Goal: Information Seeking & Learning: Check status

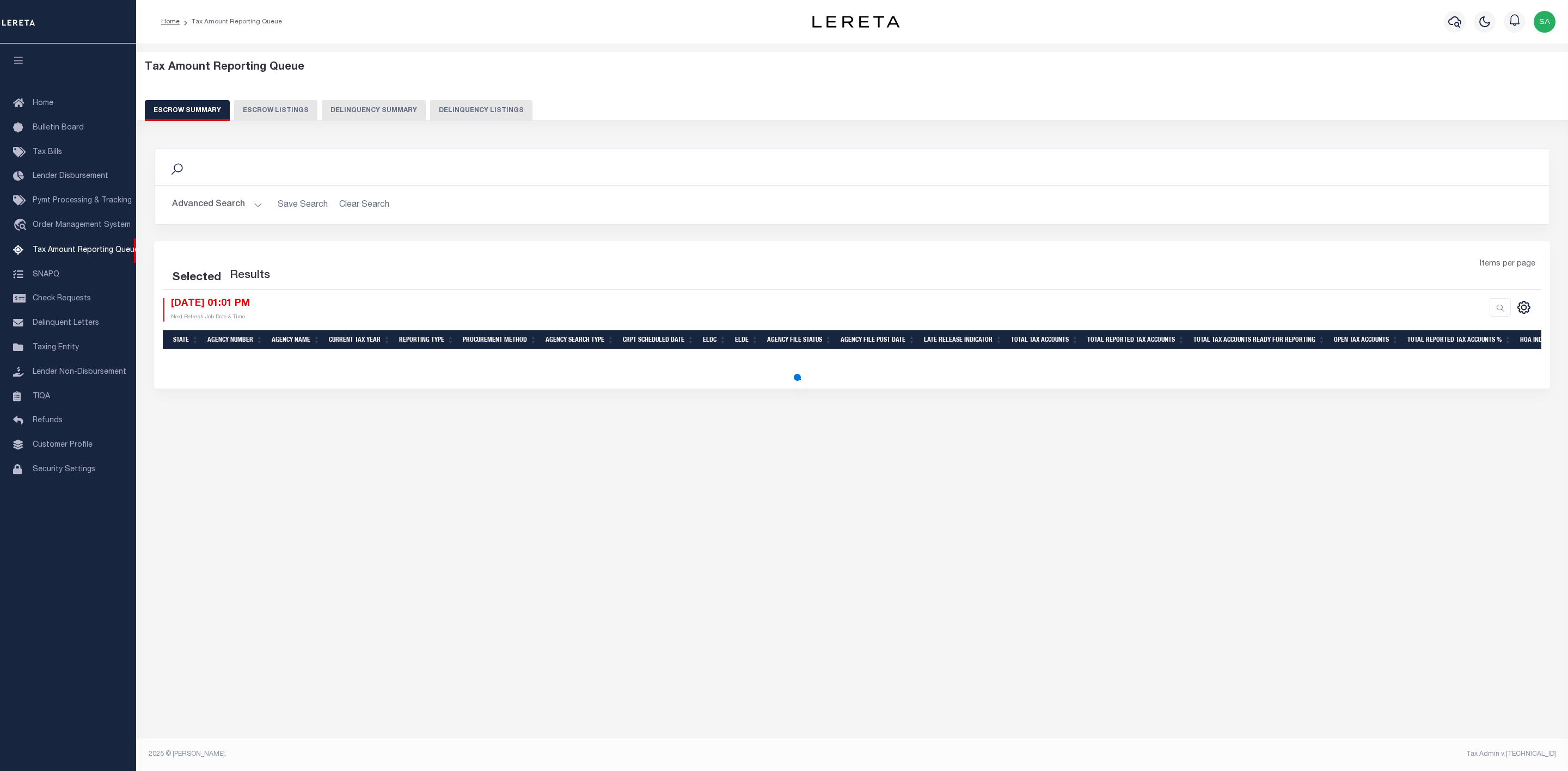
select select
select select "100"
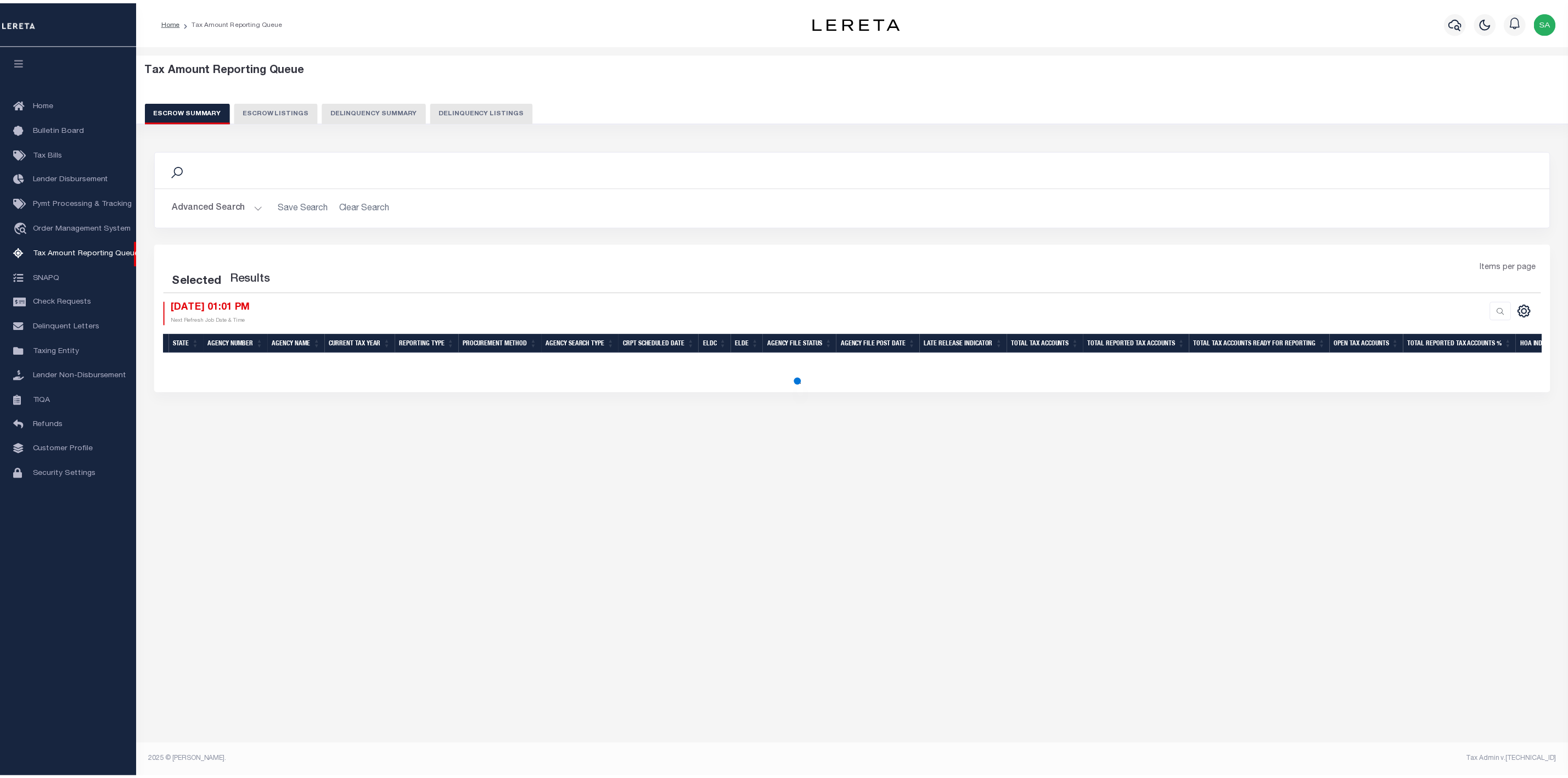
select select "100"
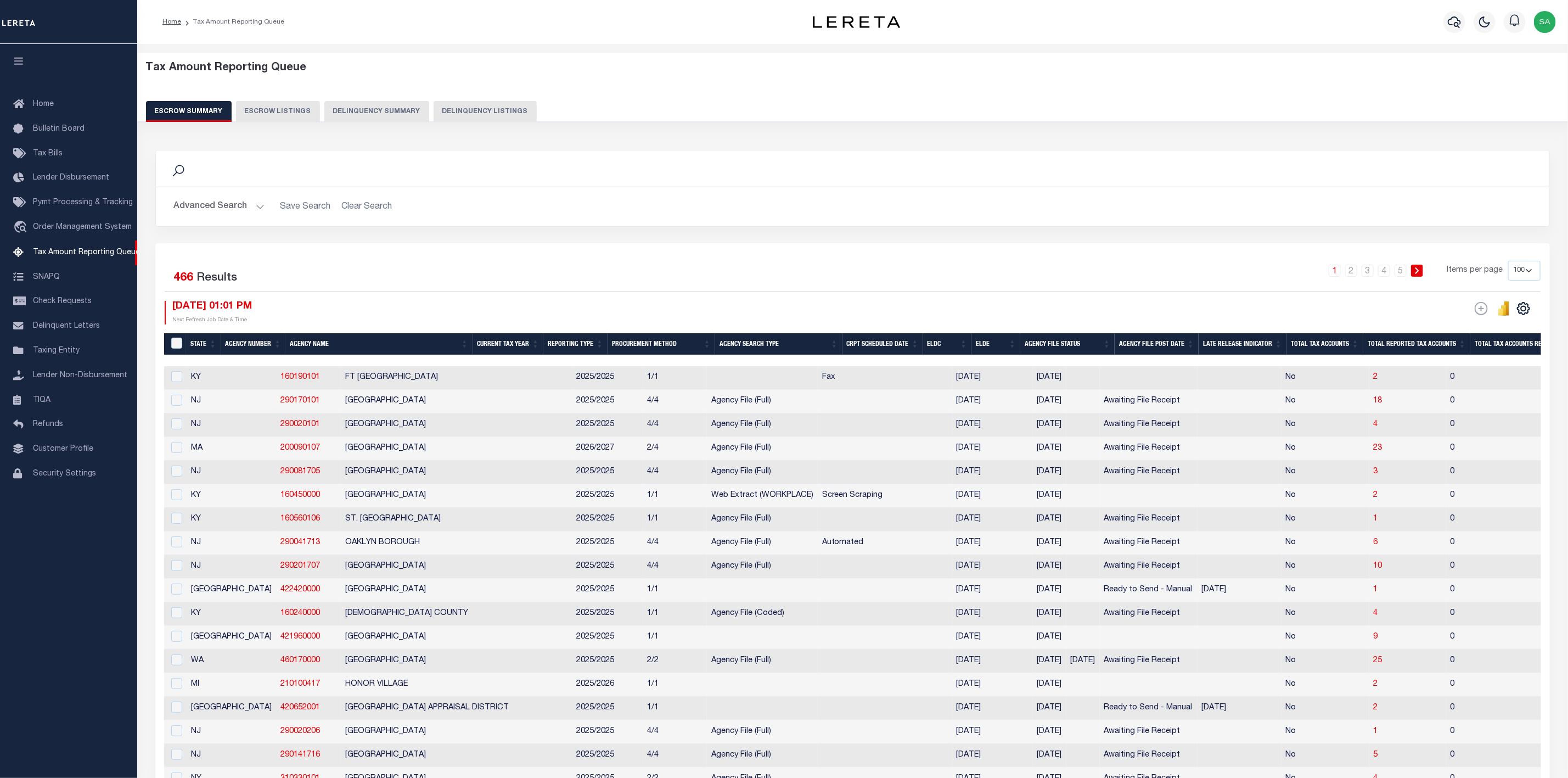
click at [232, 207] on button "Advanced Search" at bounding box center [219, 207] width 91 height 22
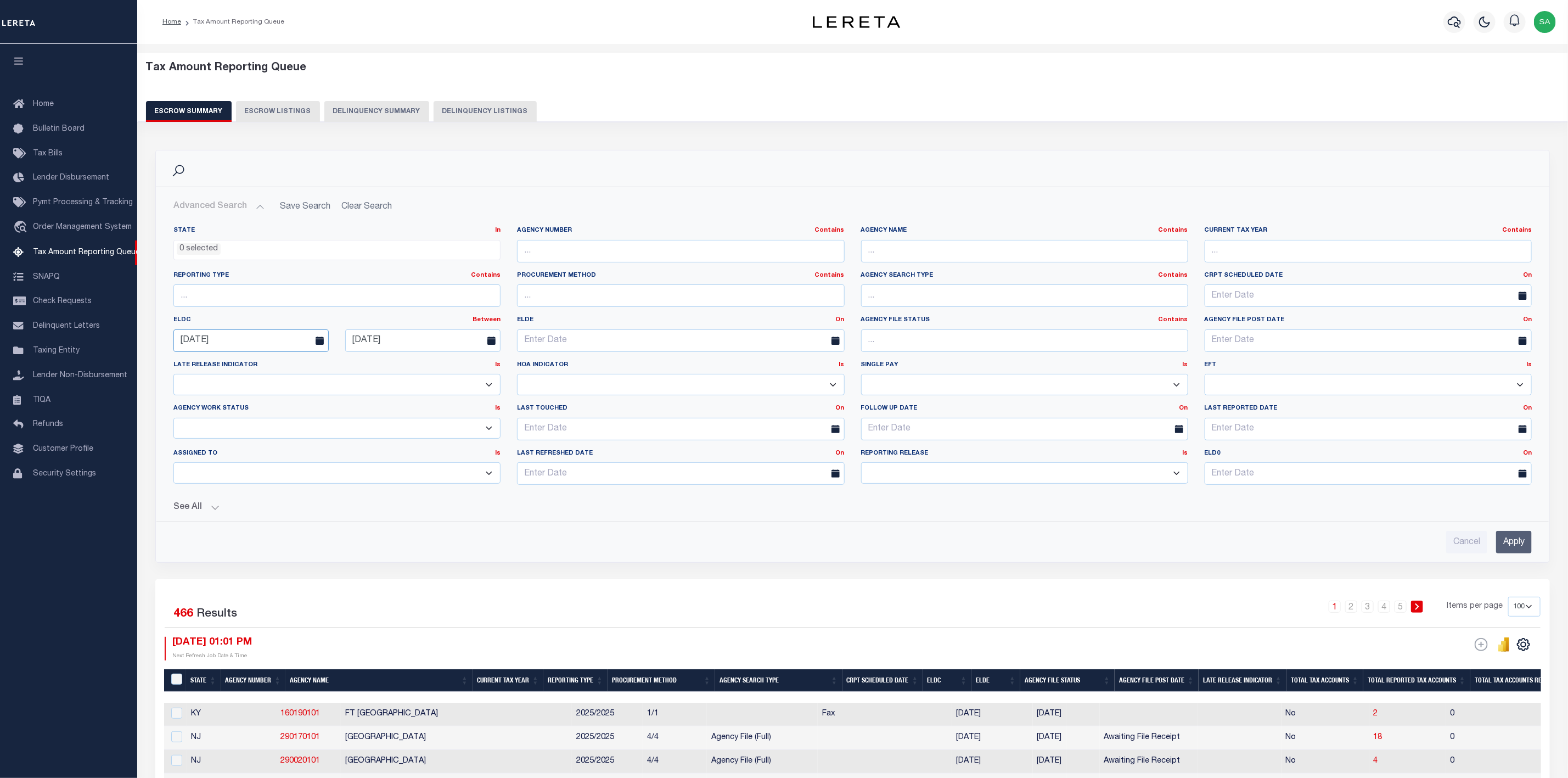
click at [266, 340] on input "[DATE]" at bounding box center [251, 341] width 155 height 22
click at [311, 427] on span "12" at bounding box center [306, 426] width 22 height 22
type input "[DATE]"
click at [215, 513] on button "See All" at bounding box center [852, 507] width 1358 height 10
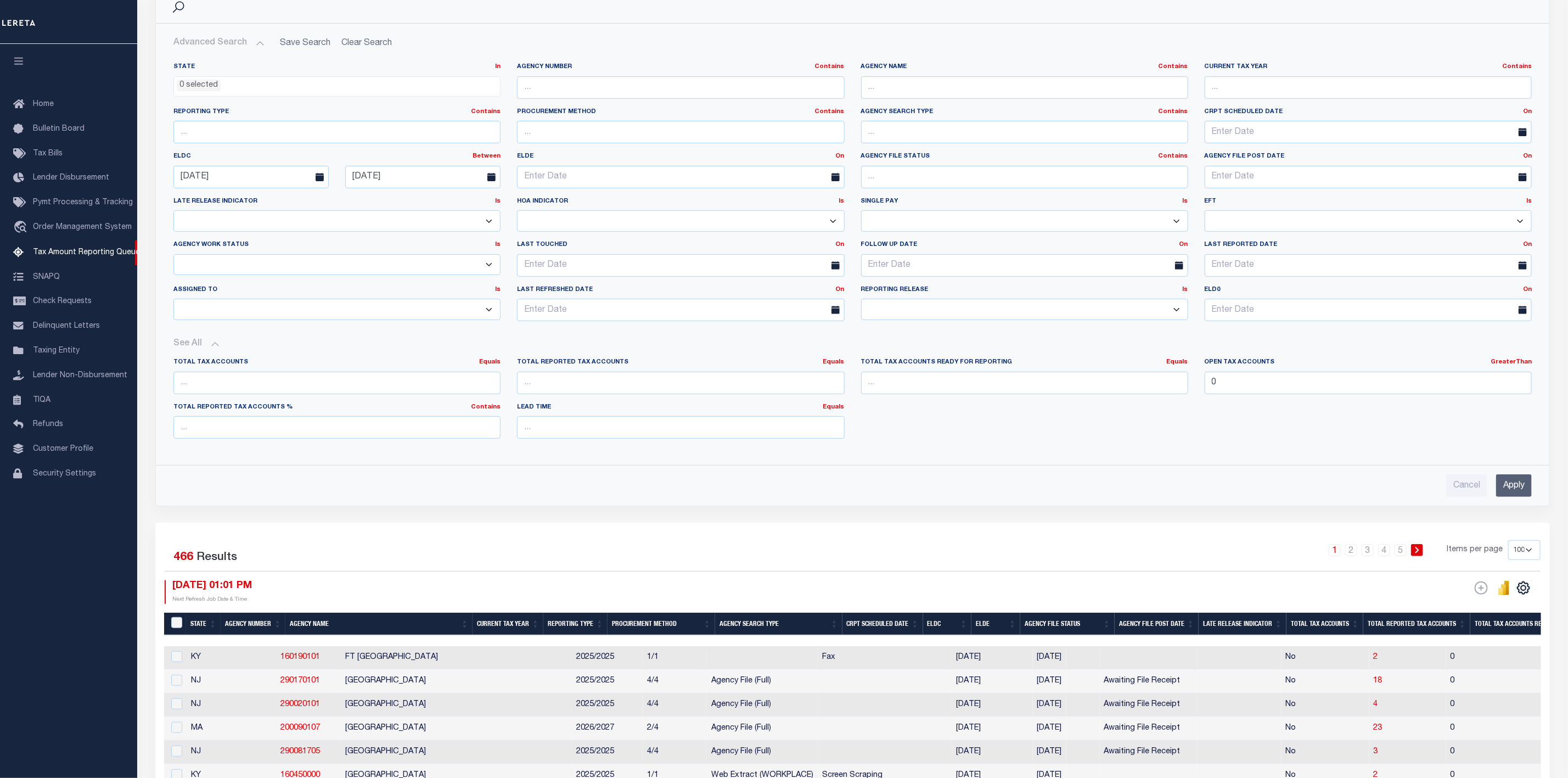
scroll to position [165, 0]
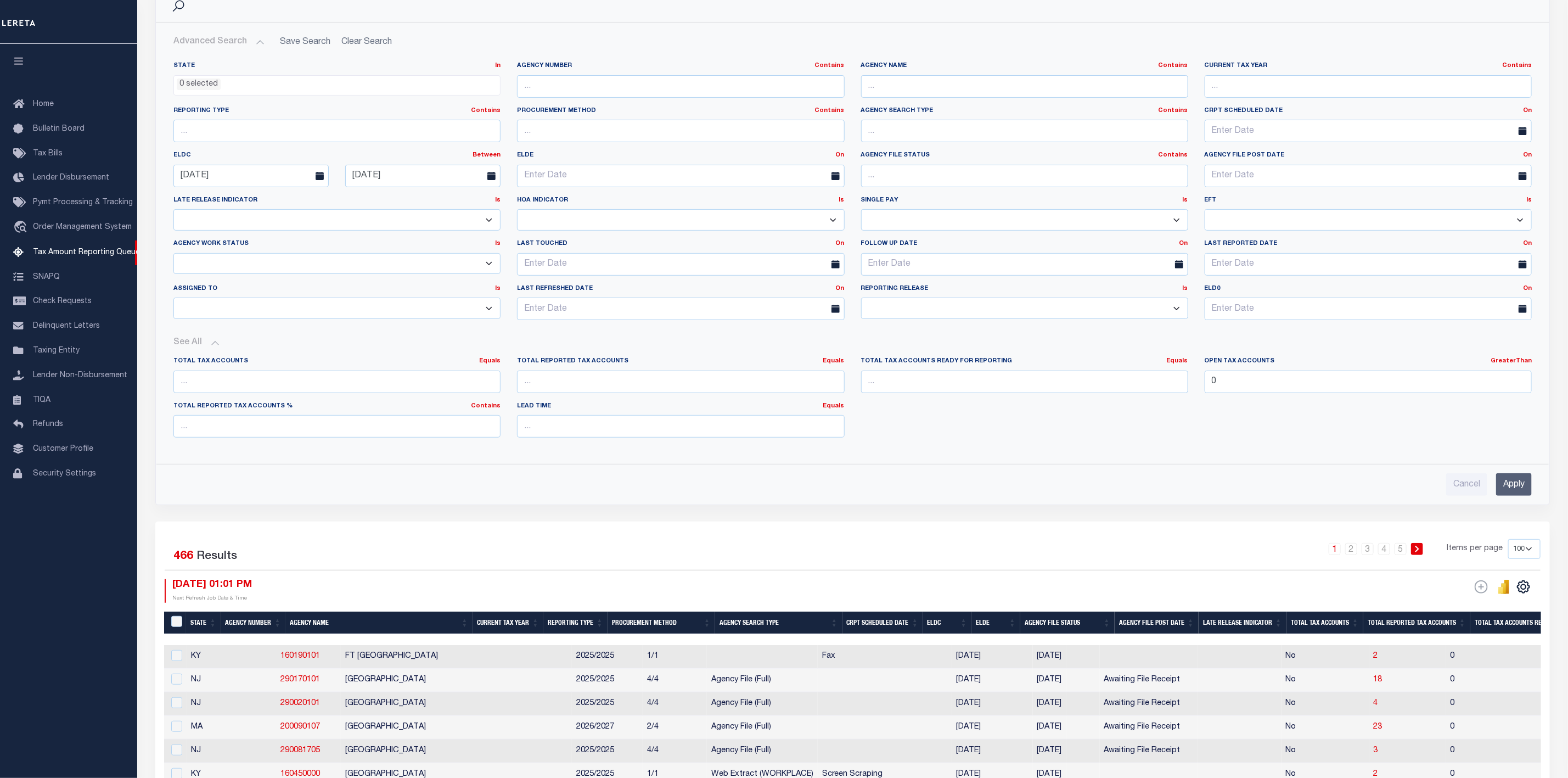
click at [1533, 555] on select "10 25 50 100 500" at bounding box center [1524, 549] width 33 height 20
select select "500"
click at [1508, 545] on select "10 25 50 100 500" at bounding box center [1524, 549] width 33 height 20
click at [1515, 482] on input "Apply" at bounding box center [1514, 484] width 36 height 22
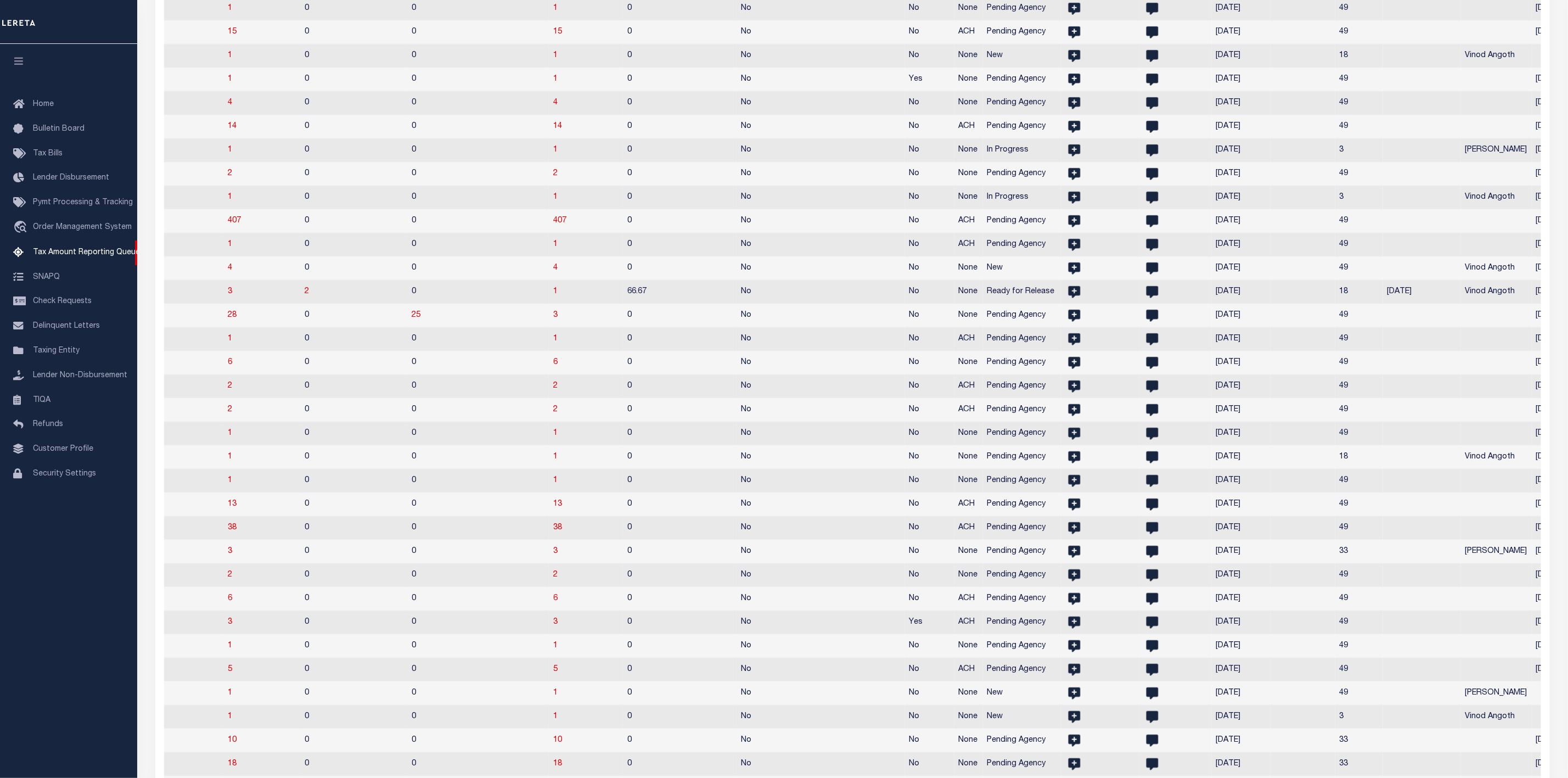
scroll to position [0, 0]
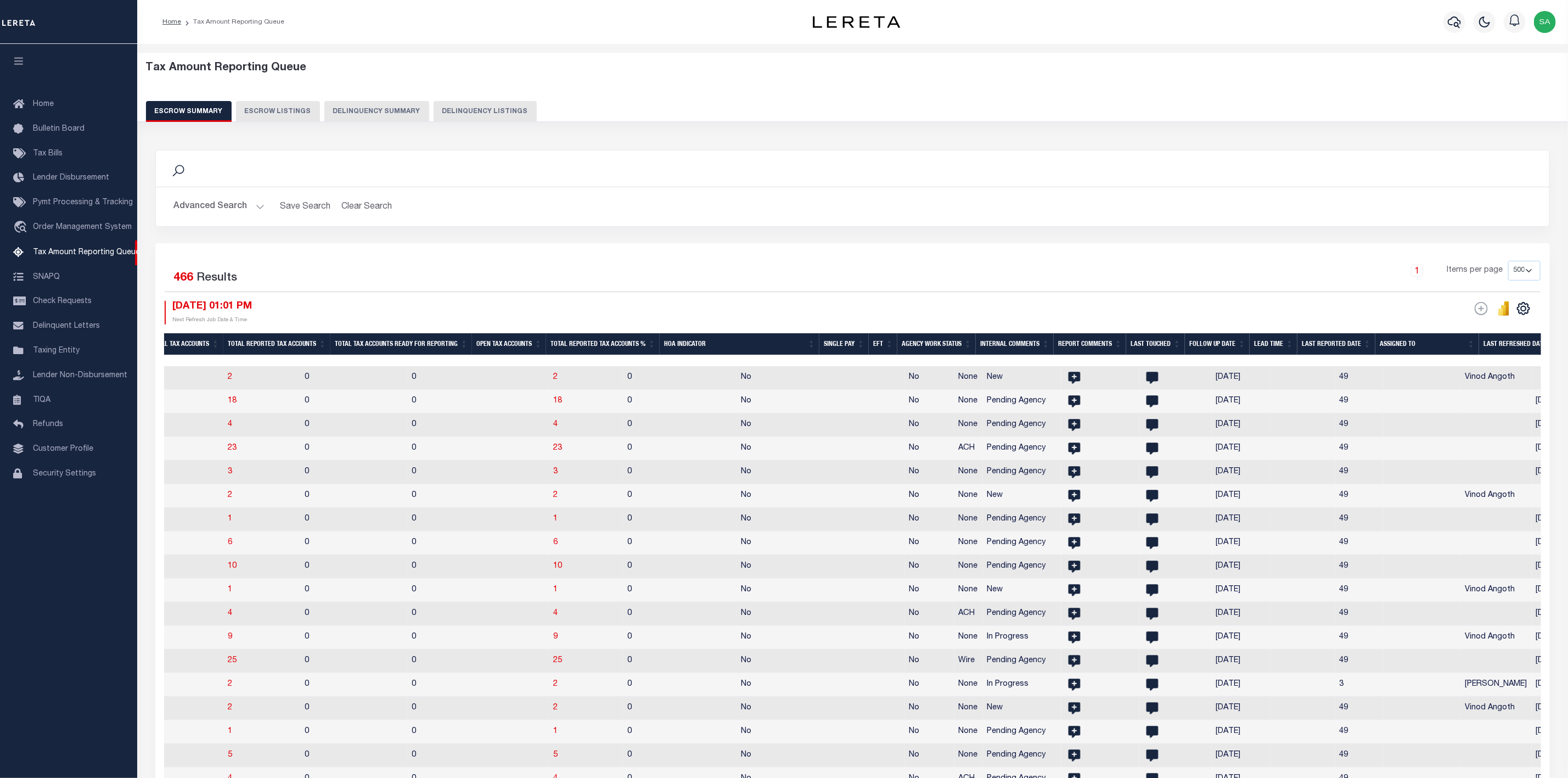
click at [1413, 345] on th "Assigned To" at bounding box center [1427, 344] width 104 height 22
drag, startPoint x: 874, startPoint y: 362, endPoint x: 644, endPoint y: 374, distance: 230.3
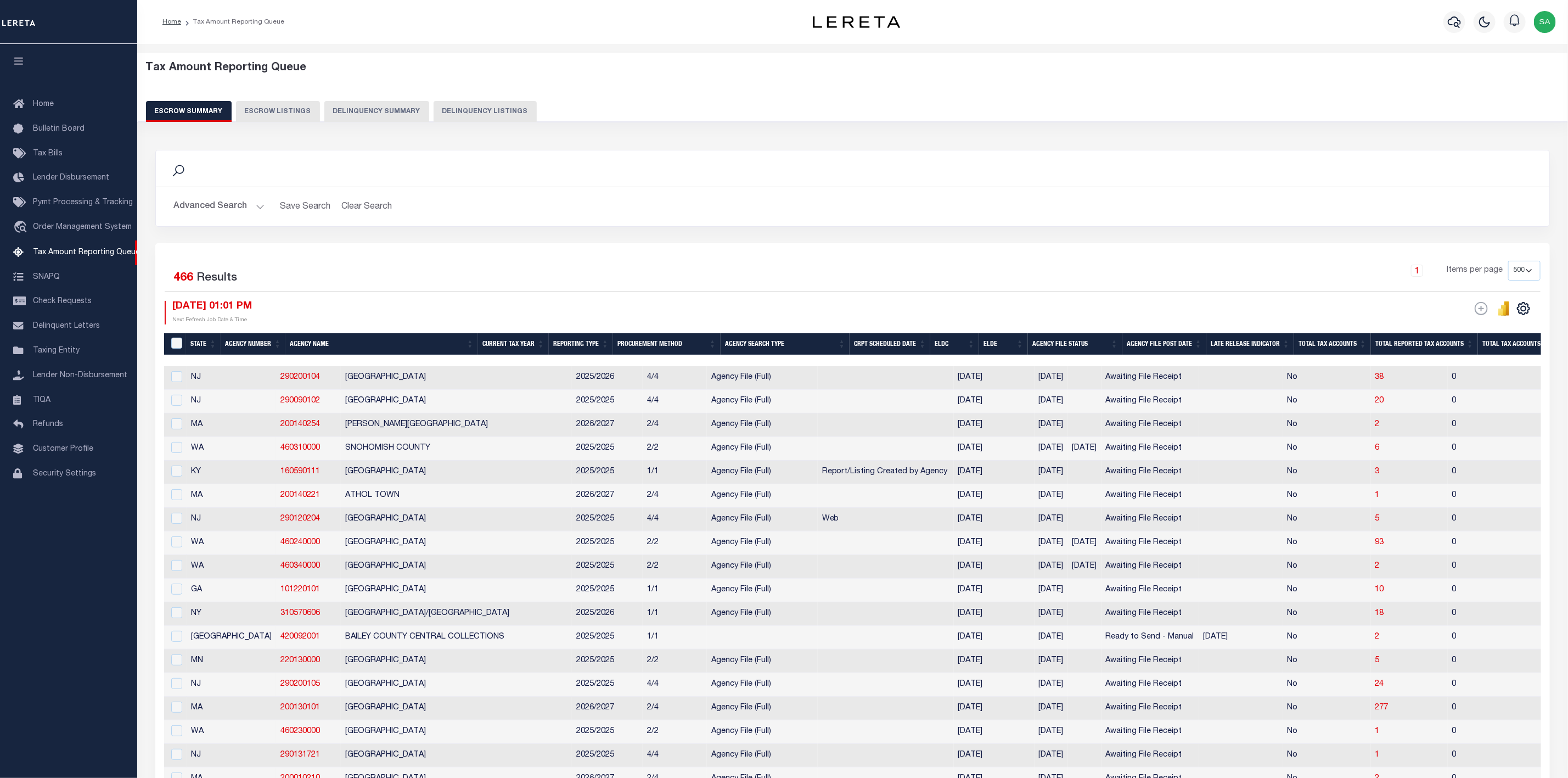
click at [1086, 239] on div "Search Advanced Search Save Search Clear Search EscrowSummaryGridWrapper_dynami…" at bounding box center [853, 196] width 1411 height 93
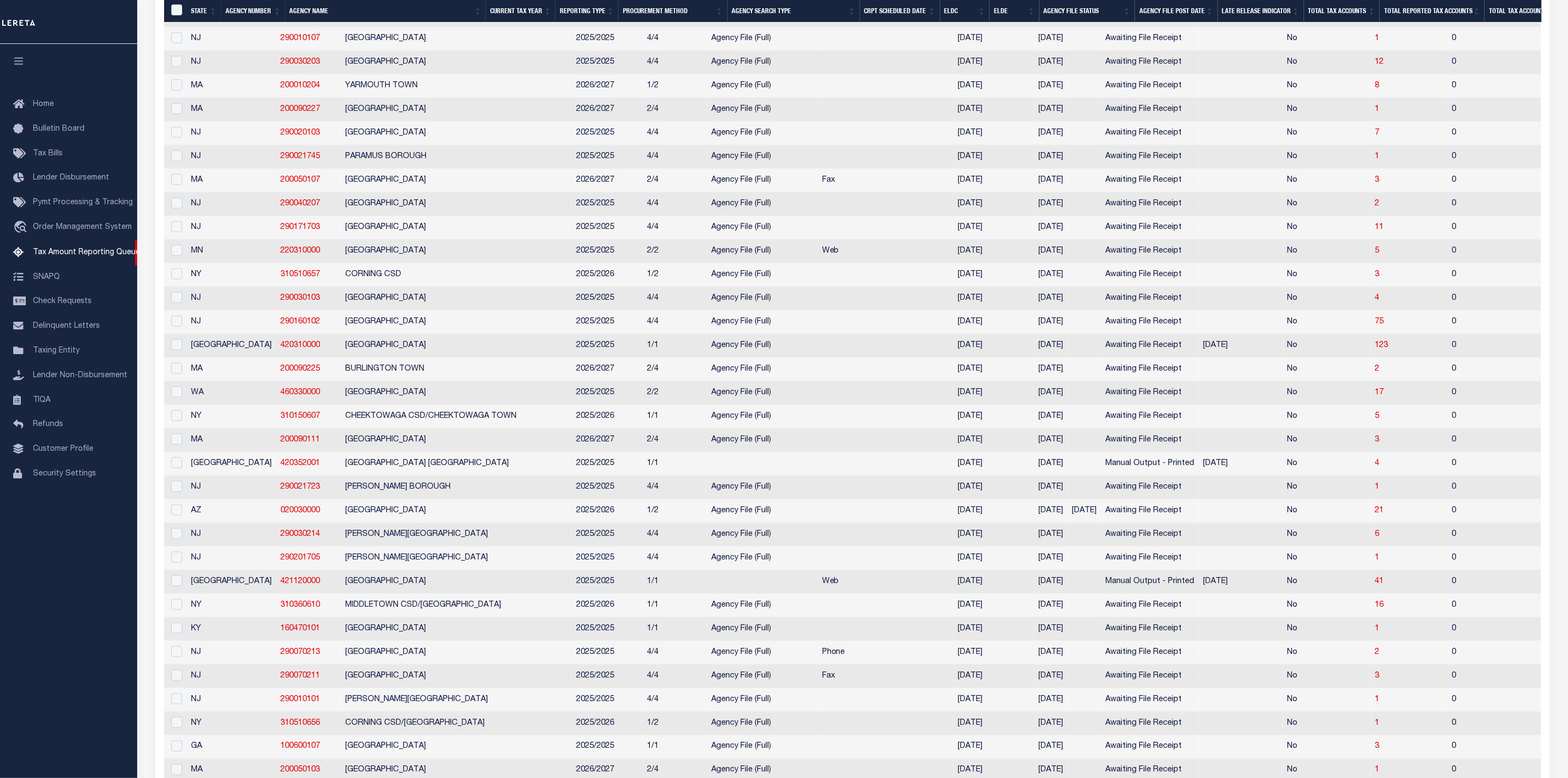
drag, startPoint x: 1025, startPoint y: 484, endPoint x: 1201, endPoint y: 484, distance: 176.0
click at [1201, 476] on tr "TX 420352001 [GEOGRAPHIC_DATA] 2025/2025 1/1 [DATE] [DATE] Manual Output - Prin…" at bounding box center [1500, 464] width 2672 height 23
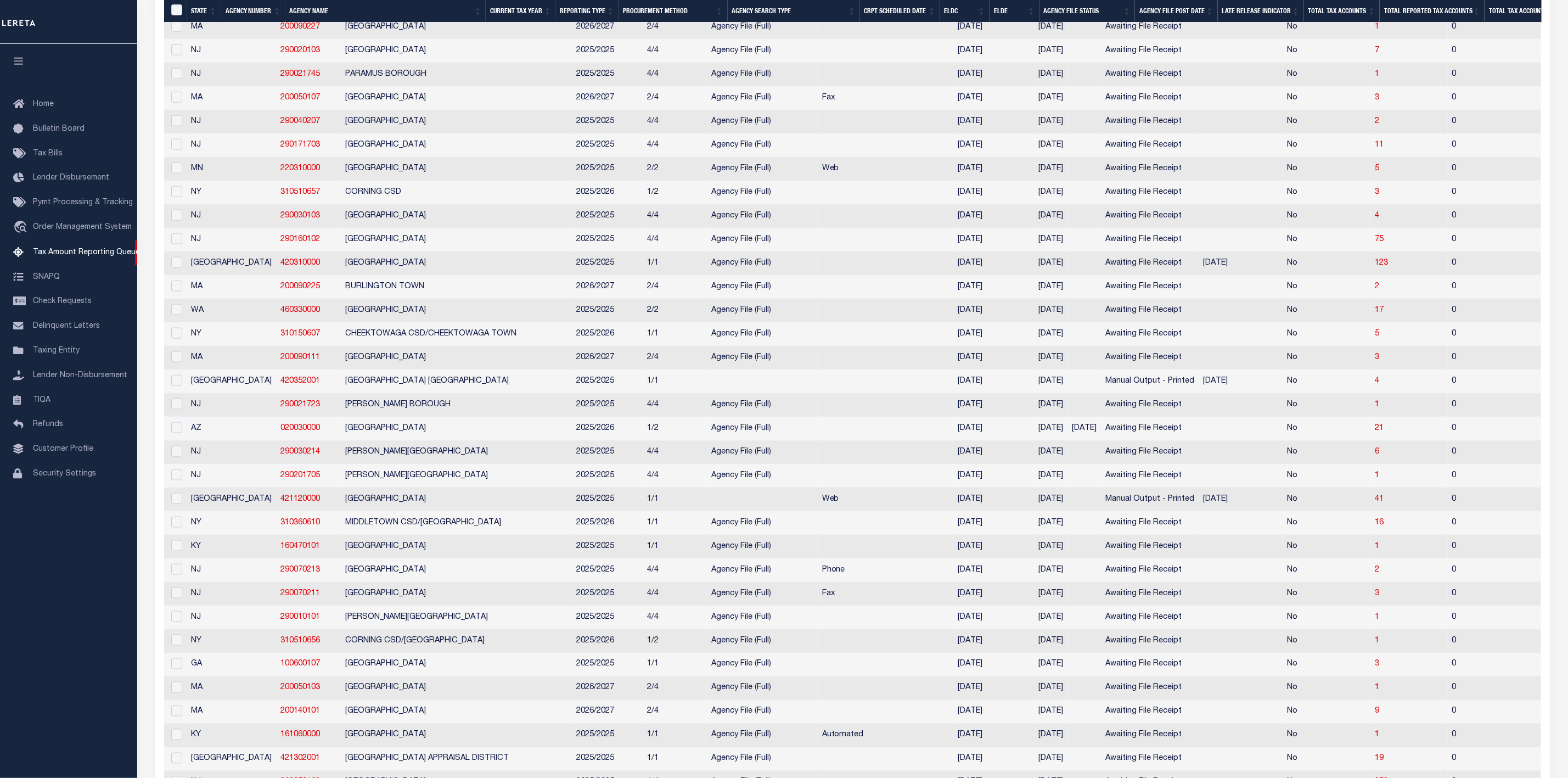
drag, startPoint x: 1034, startPoint y: 523, endPoint x: 1186, endPoint y: 509, distance: 152.6
click at [1186, 509] on tr "TX 421120000 [GEOGRAPHIC_DATA] 2025/2025 1/1 Web [DATE] [DATE] Manual Output - …" at bounding box center [1500, 500] width 2672 height 23
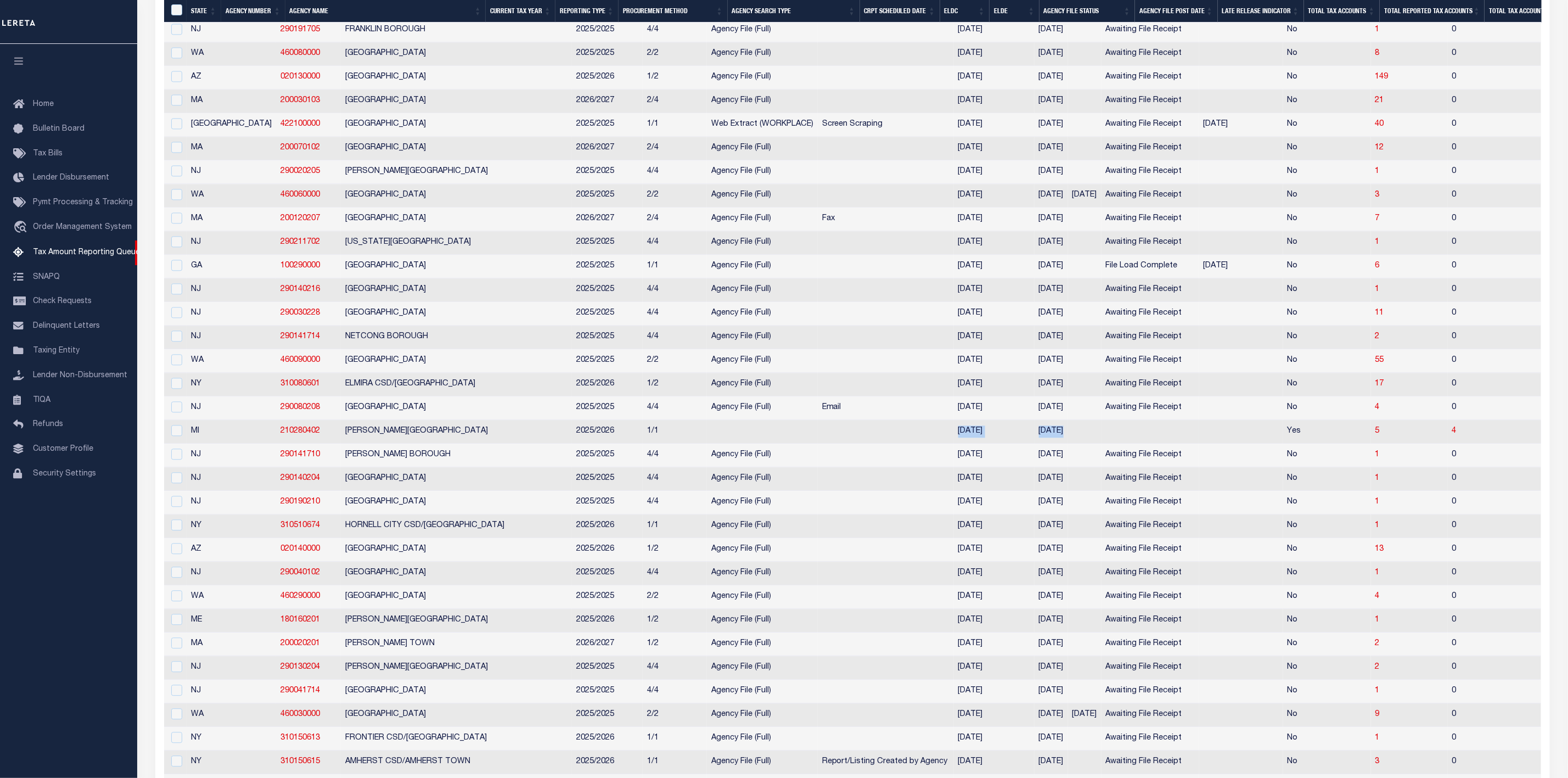
drag, startPoint x: 1010, startPoint y: 465, endPoint x: 853, endPoint y: 458, distance: 157.2
click at [853, 444] on tr "MI 210280402 [PERSON_NAME][GEOGRAPHIC_DATA] 2025/2026 1/1 [DATE] [DATE] Yes 5 4…" at bounding box center [1500, 432] width 2672 height 23
drag, startPoint x: 376, startPoint y: 458, endPoint x: 224, endPoint y: 467, distance: 152.3
click at [224, 444] on tr "MI 210280402 [PERSON_NAME][GEOGRAPHIC_DATA] 2025/2026 1/1 [DATE] [DATE] Yes 5 4…" at bounding box center [1500, 432] width 2672 height 23
copy tr "210280402 [PERSON_NAME][GEOGRAPHIC_DATA]"
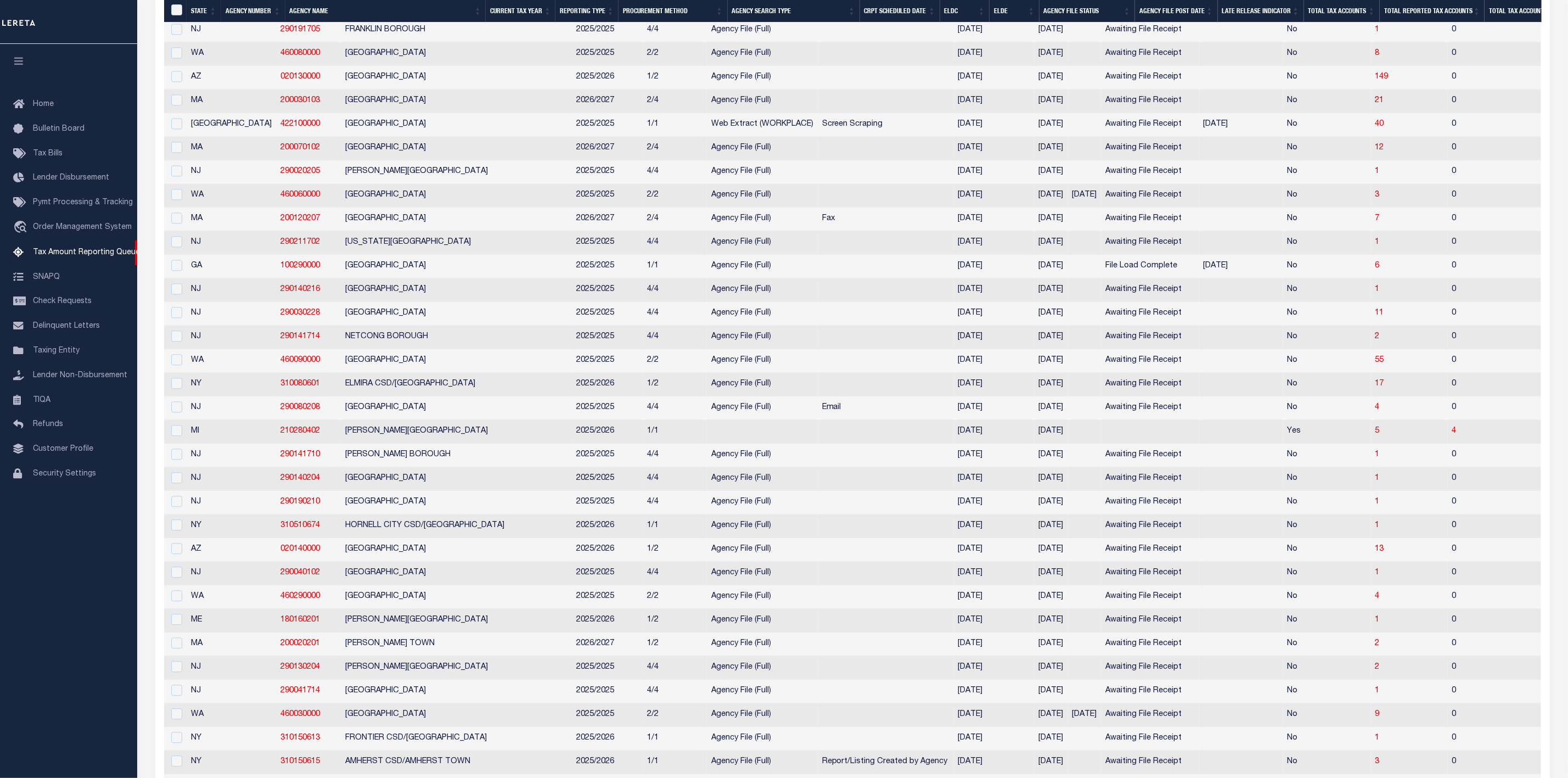
drag, startPoint x: 675, startPoint y: 25, endPoint x: 795, endPoint y: 38, distance: 120.7
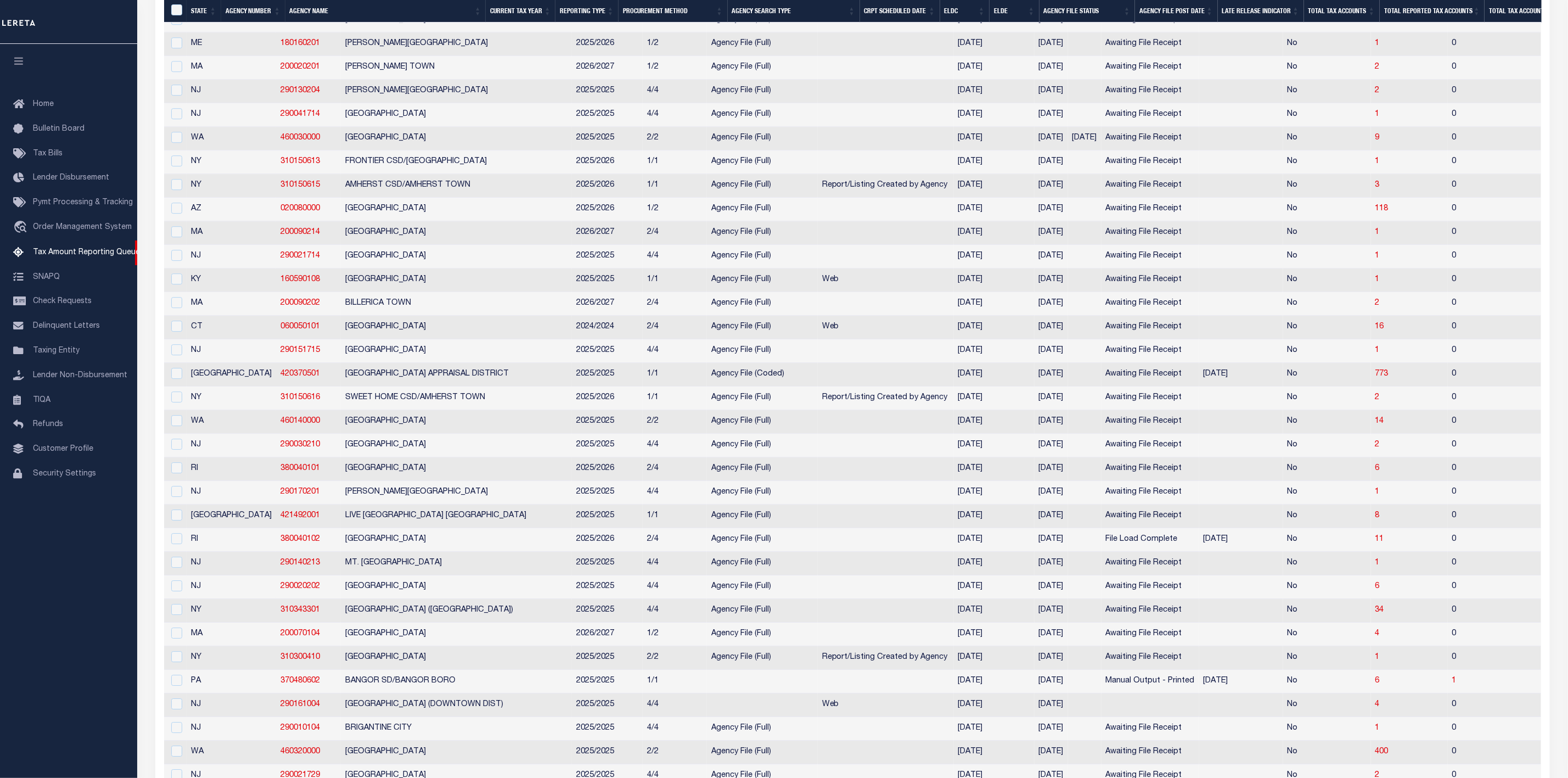
click at [665, 7] on th "Procurement Method" at bounding box center [673, 11] width 109 height 22
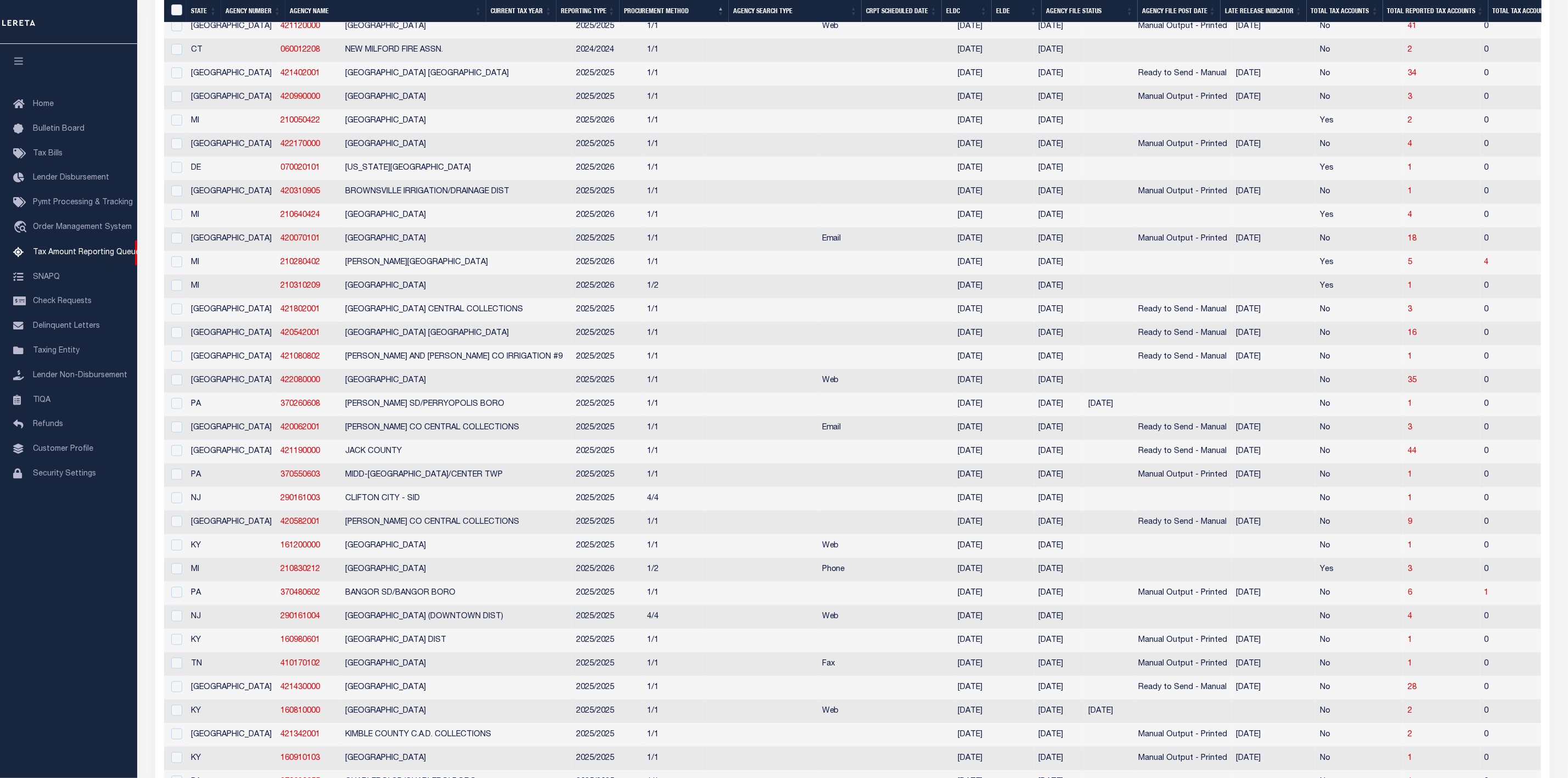
scroll to position [412, 0]
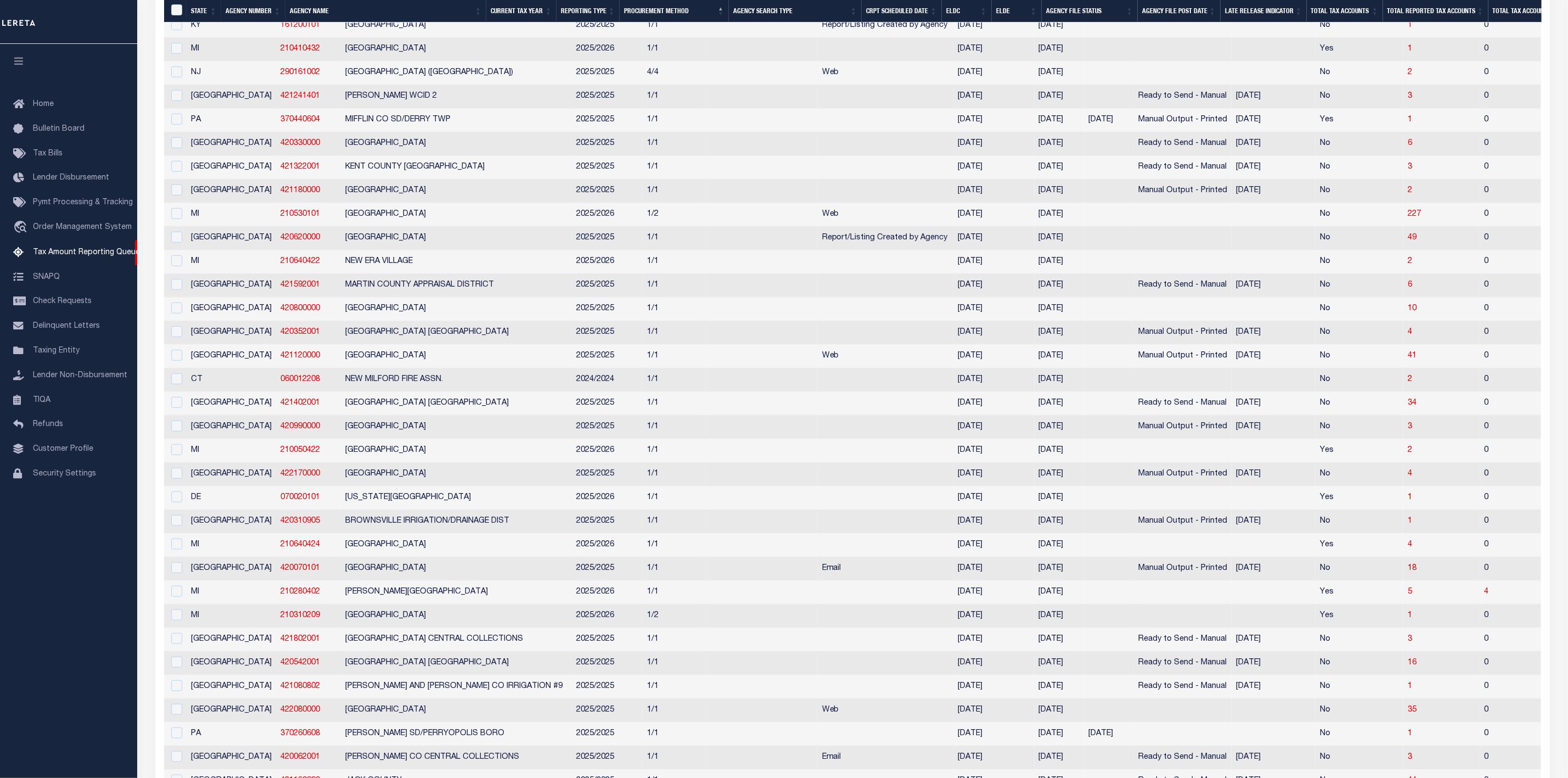
click at [1079, 10] on th "Agency File Status" at bounding box center [1090, 11] width 96 height 22
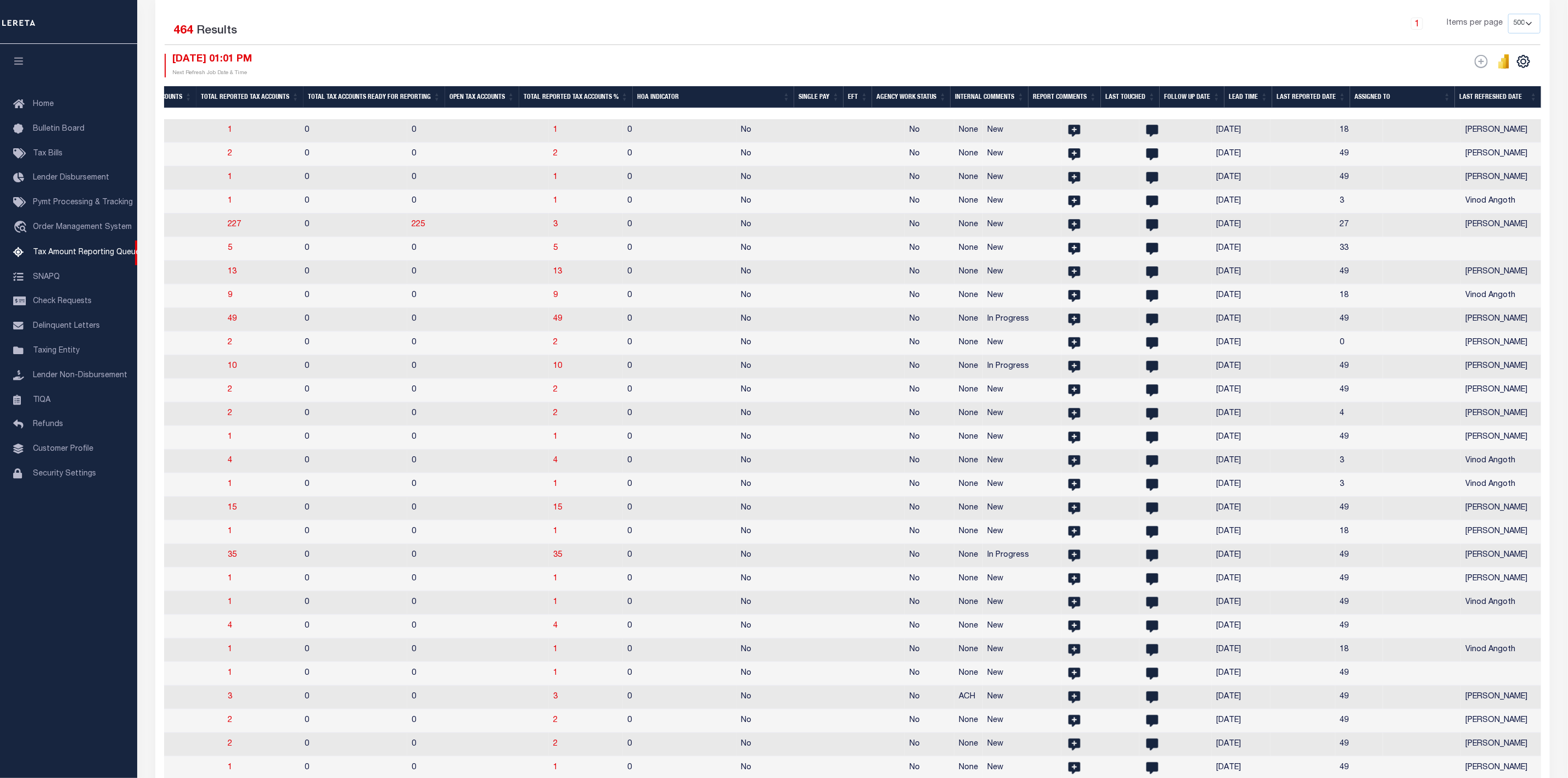
scroll to position [0, 1256]
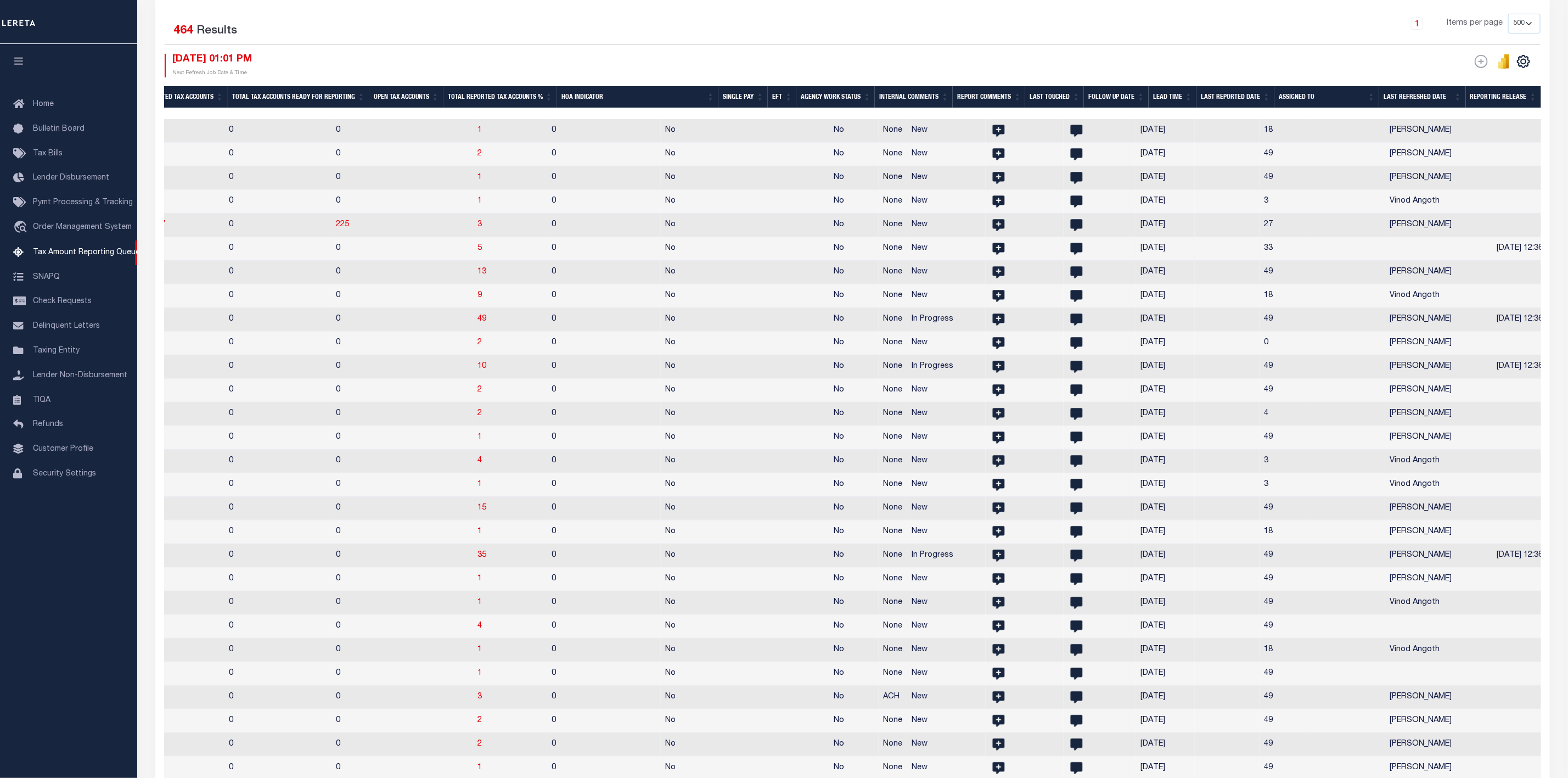
drag, startPoint x: 1331, startPoint y: 254, endPoint x: 1224, endPoint y: 252, distance: 107.0
click at [1224, 252] on tr "MN 220310000 [GEOGRAPHIC_DATA] 2025/2025 2/2 Agency File (Full) Web [DATE] [DAT…" at bounding box center [281, 249] width 2746 height 23
drag, startPoint x: 1148, startPoint y: 255, endPoint x: 1197, endPoint y: 250, distance: 49.3
click at [1197, 250] on tr "MN 220310000 [GEOGRAPHIC_DATA] 2025/2025 2/2 Agency File (Full) Web [DATE] [DAT…" at bounding box center [281, 249] width 2746 height 23
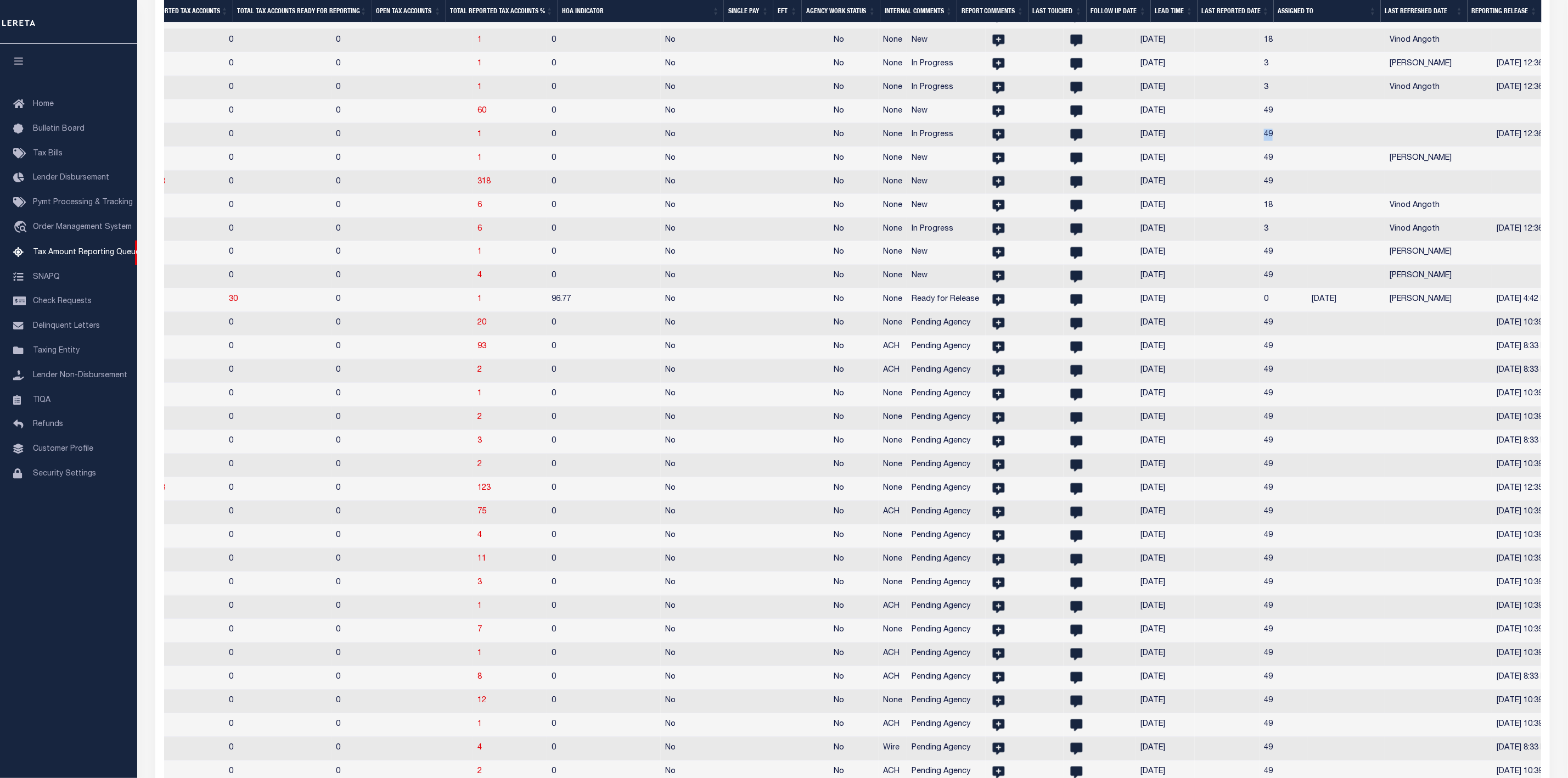
drag, startPoint x: 1176, startPoint y: 152, endPoint x: 1135, endPoint y: 155, distance: 41.1
click at [1135, 147] on tr "KY 160150105 [GEOGRAPHIC_DATA] 2025/2025 1/1 [DATE] [DATE] No 1 0 0 1 0 No No N…" at bounding box center [281, 135] width 2746 height 23
